Goal: Task Accomplishment & Management: Use online tool/utility

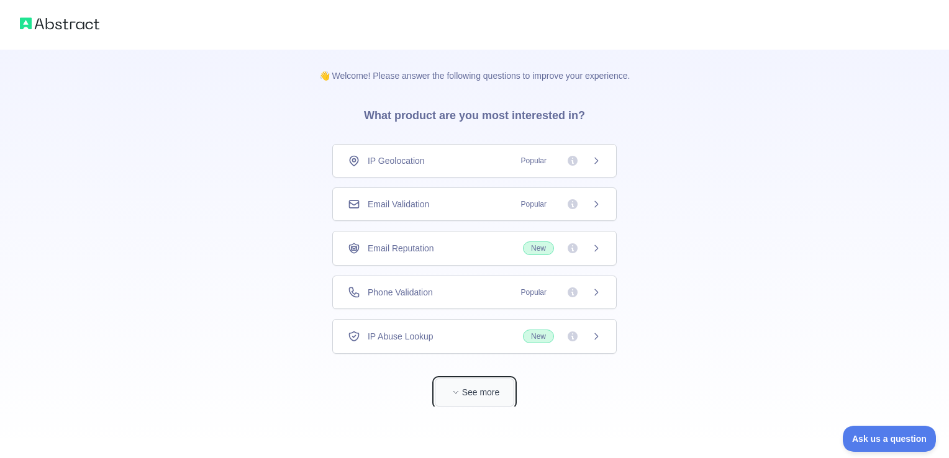
click at [494, 386] on button "See more" at bounding box center [474, 393] width 79 height 28
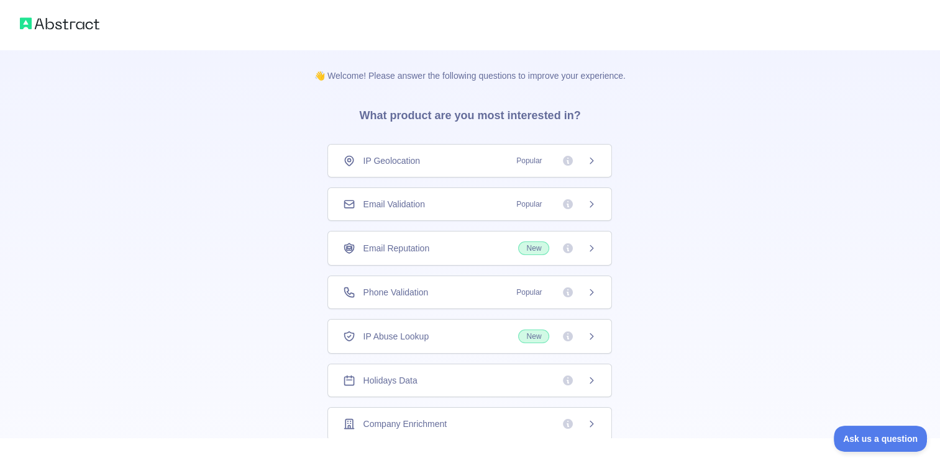
click at [427, 287] on div "Phone Validation Popular" at bounding box center [469, 292] width 253 height 12
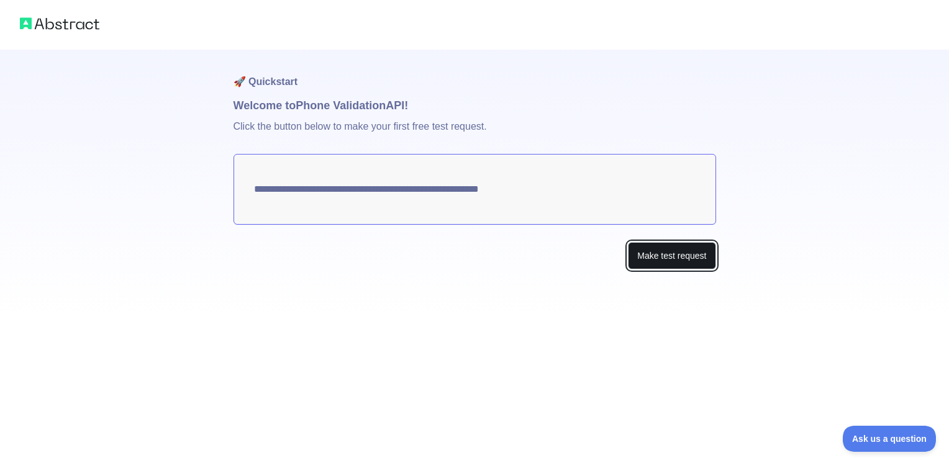
click at [699, 253] on button "Make test request" at bounding box center [672, 256] width 88 height 28
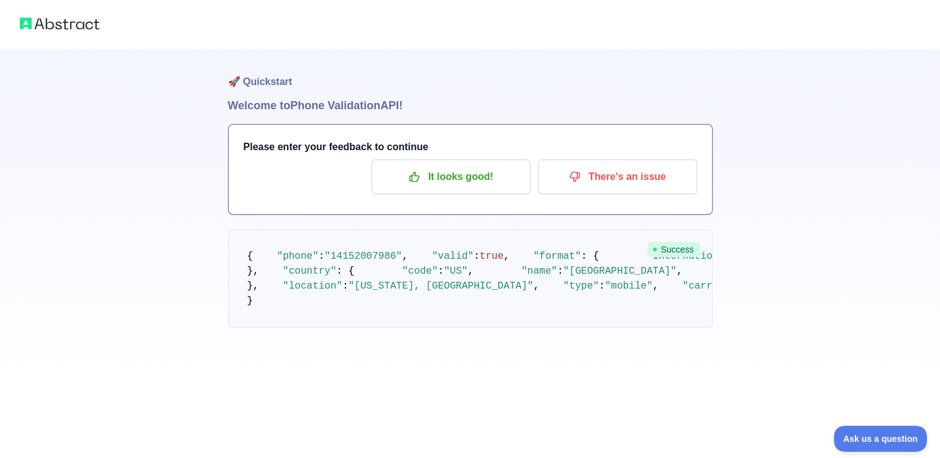
scroll to position [97, 0]
click at [462, 166] on p "It looks good!" at bounding box center [451, 176] width 140 height 21
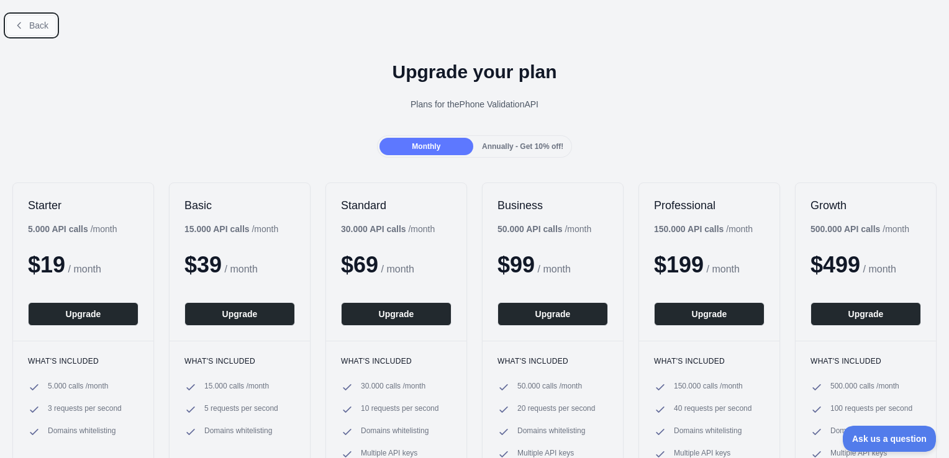
click at [37, 27] on span "Back" at bounding box center [38, 25] width 19 height 10
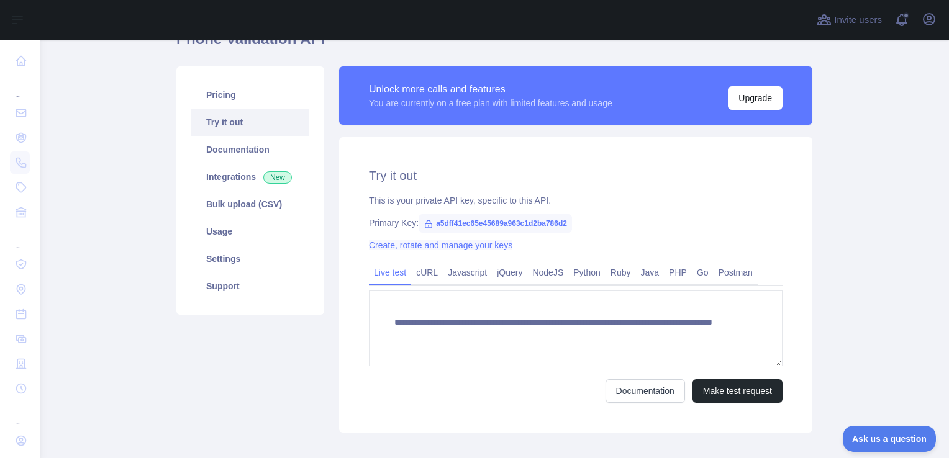
scroll to position [124, 0]
